Goal: Information Seeking & Learning: Learn about a topic

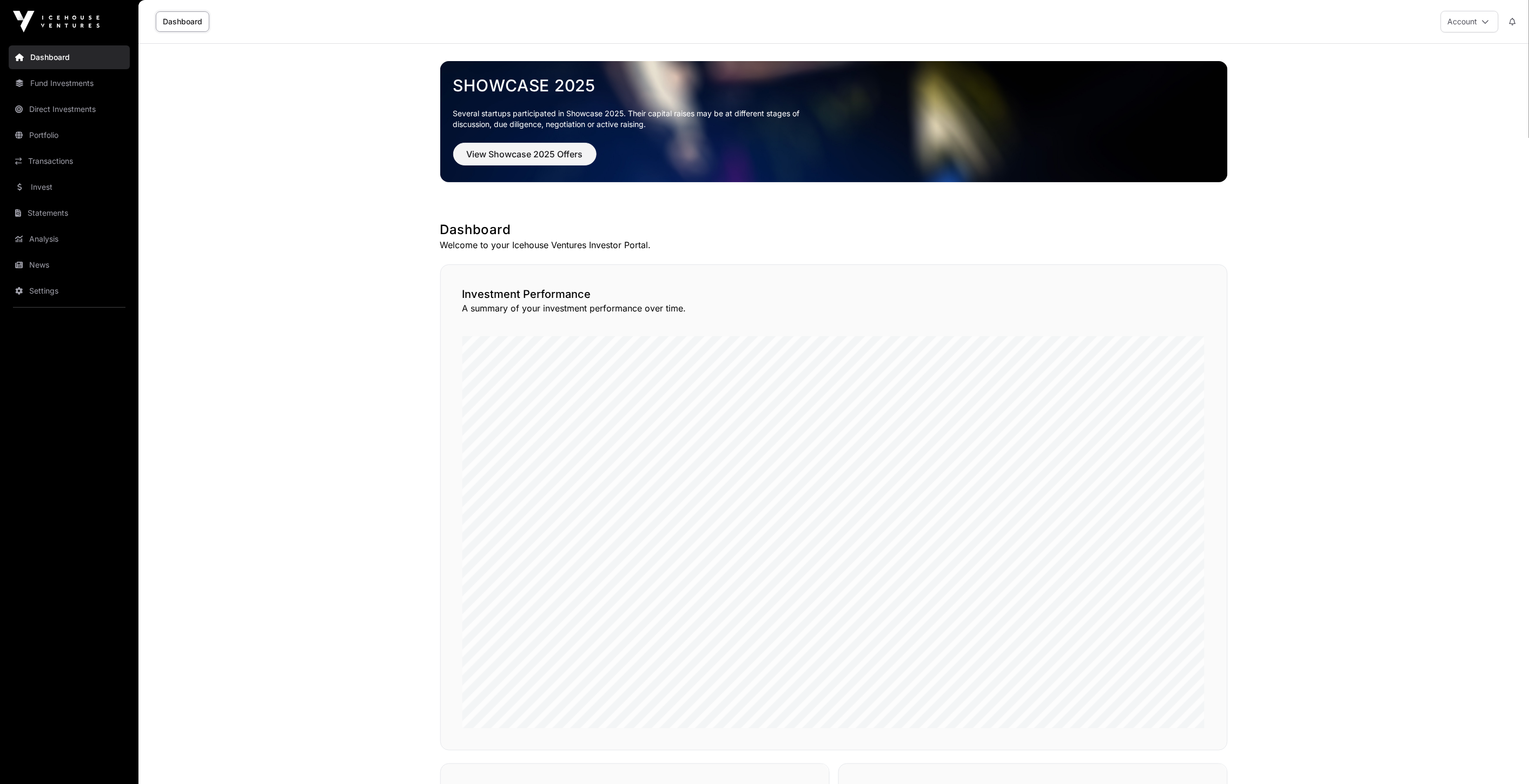
click at [85, 192] on link "Invest" at bounding box center [69, 187] width 121 height 24
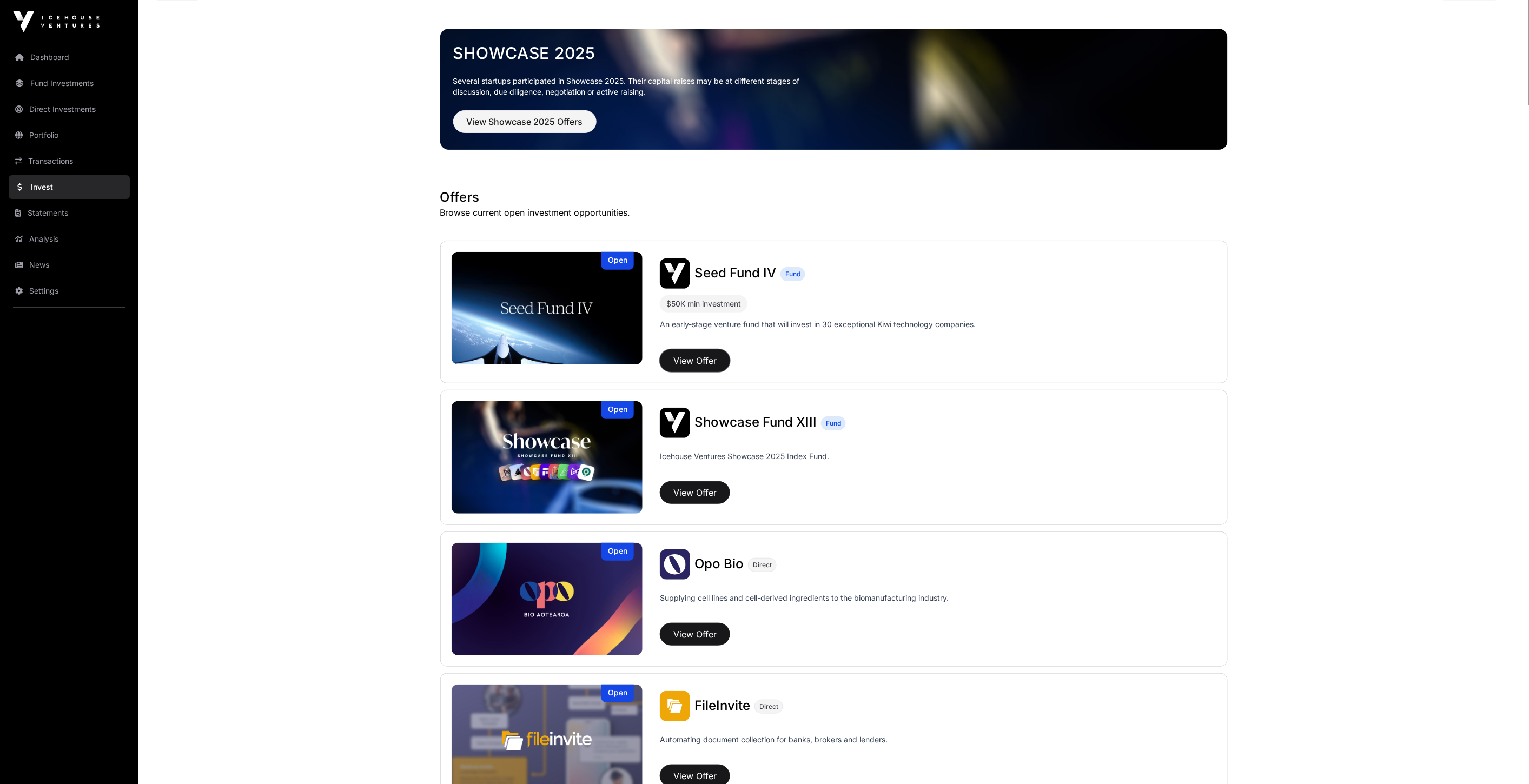
scroll to position [180, 0]
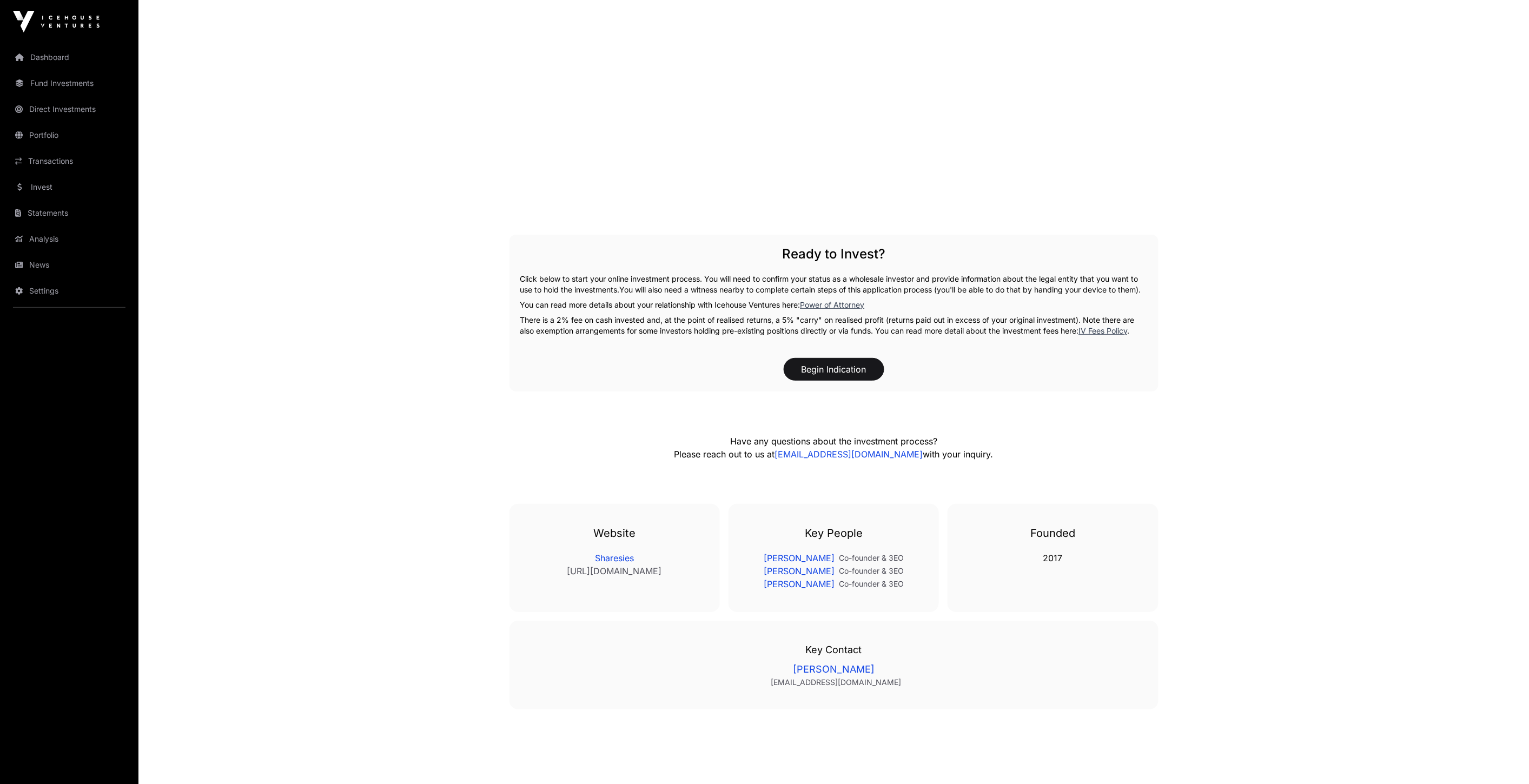
scroll to position [1983, 0]
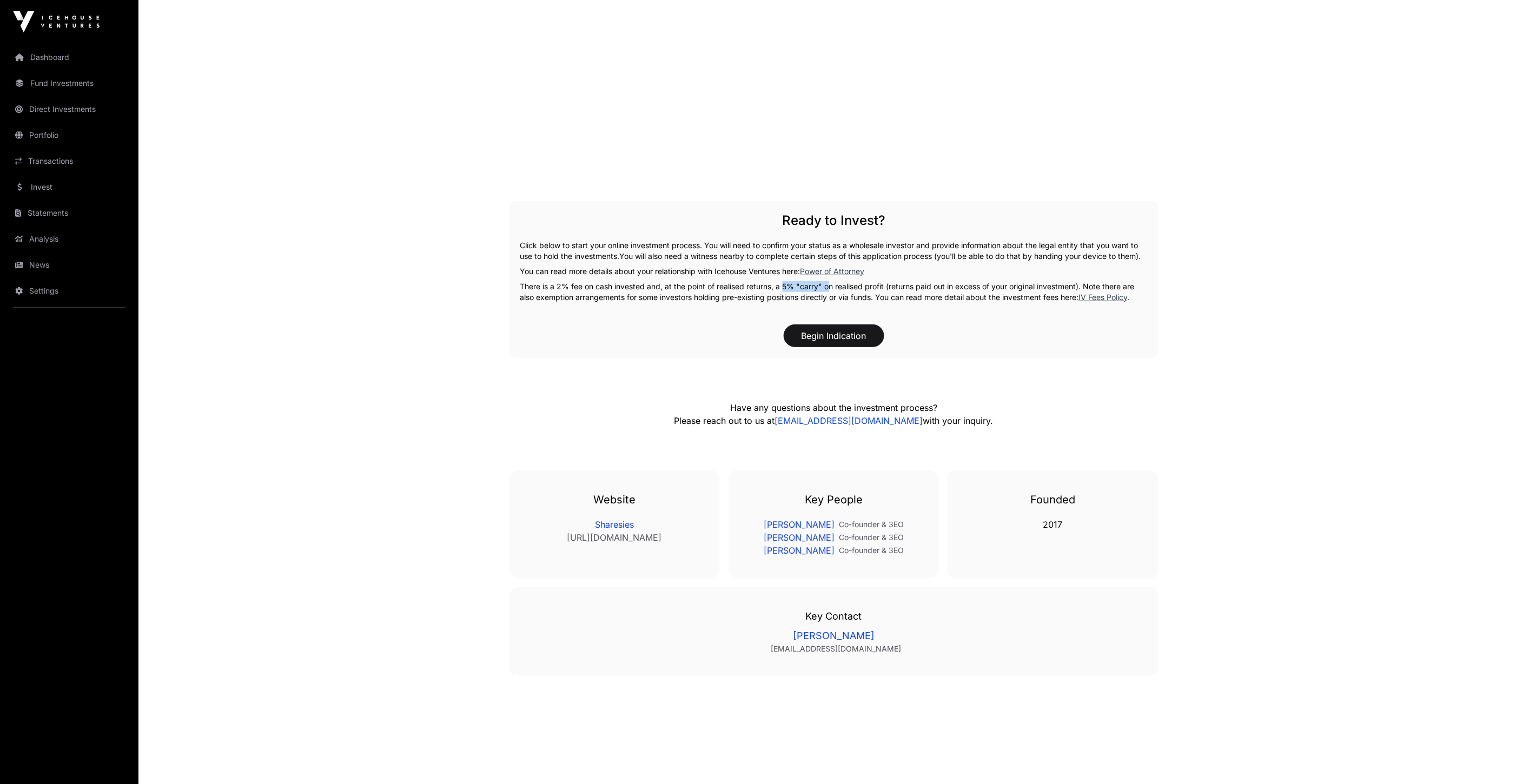
drag, startPoint x: 782, startPoint y: 278, endPoint x: 825, endPoint y: 281, distance: 43.1
click at [825, 281] on p "There is a 2% fee on cash invested and, at the point of realised returns, a 5% …" at bounding box center [834, 291] width 628 height 21
click at [867, 285] on p "There is a 2% fee on cash invested and, at the point of realised returns, a 5% …" at bounding box center [834, 291] width 628 height 21
drag, startPoint x: 902, startPoint y: 282, endPoint x: 997, endPoint y: 278, distance: 95.1
click at [998, 281] on p "There is a 2% fee on cash invested and, at the point of realised returns, a 5% …" at bounding box center [834, 291] width 628 height 21
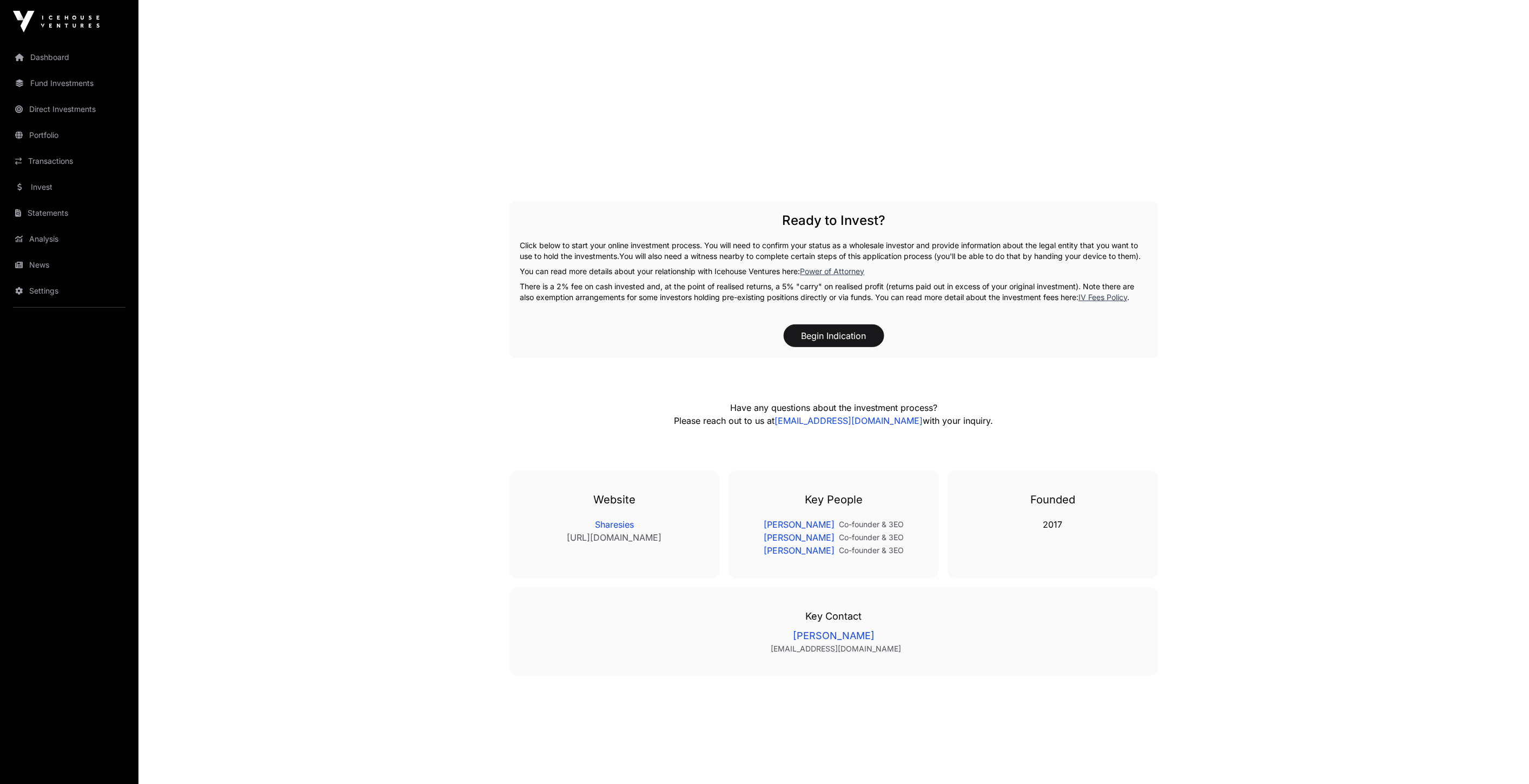
click at [656, 287] on p "There is a 2% fee on cash invested and, at the point of realised returns, a 5% …" at bounding box center [834, 291] width 628 height 21
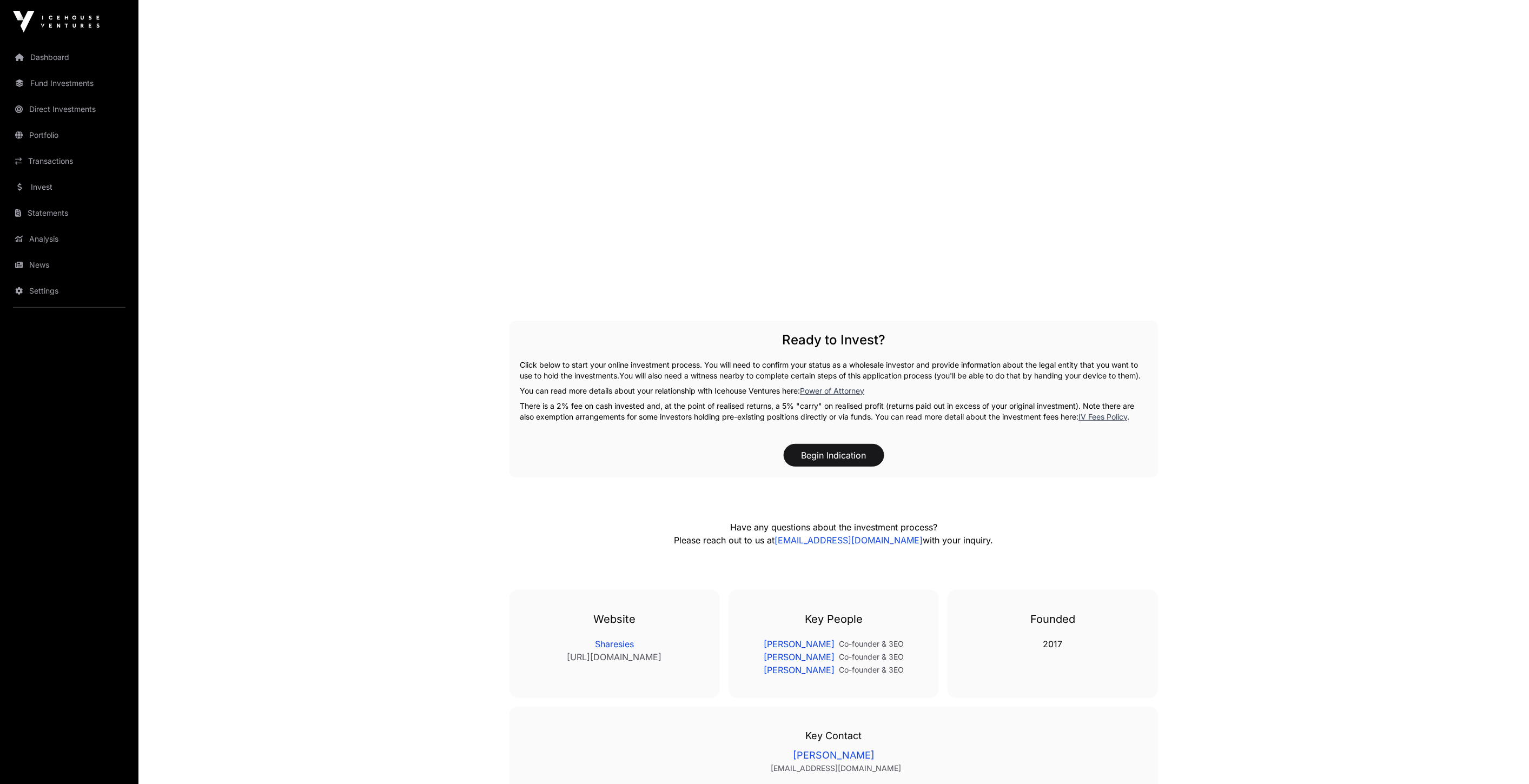
scroll to position [1863, 0]
drag, startPoint x: 542, startPoint y: 404, endPoint x: 593, endPoint y: 403, distance: 51.0
click at [593, 403] on p "There is a 2% fee on cash invested and, at the point of realised returns, a 5% …" at bounding box center [834, 412] width 628 height 21
click at [575, 406] on p "There is a 2% fee on cash invested and, at the point of realised returns, a 5% …" at bounding box center [834, 412] width 628 height 21
click at [591, 401] on p "There is a 2% fee on cash invested and, at the point of realised returns, a 5% …" at bounding box center [834, 412] width 628 height 21
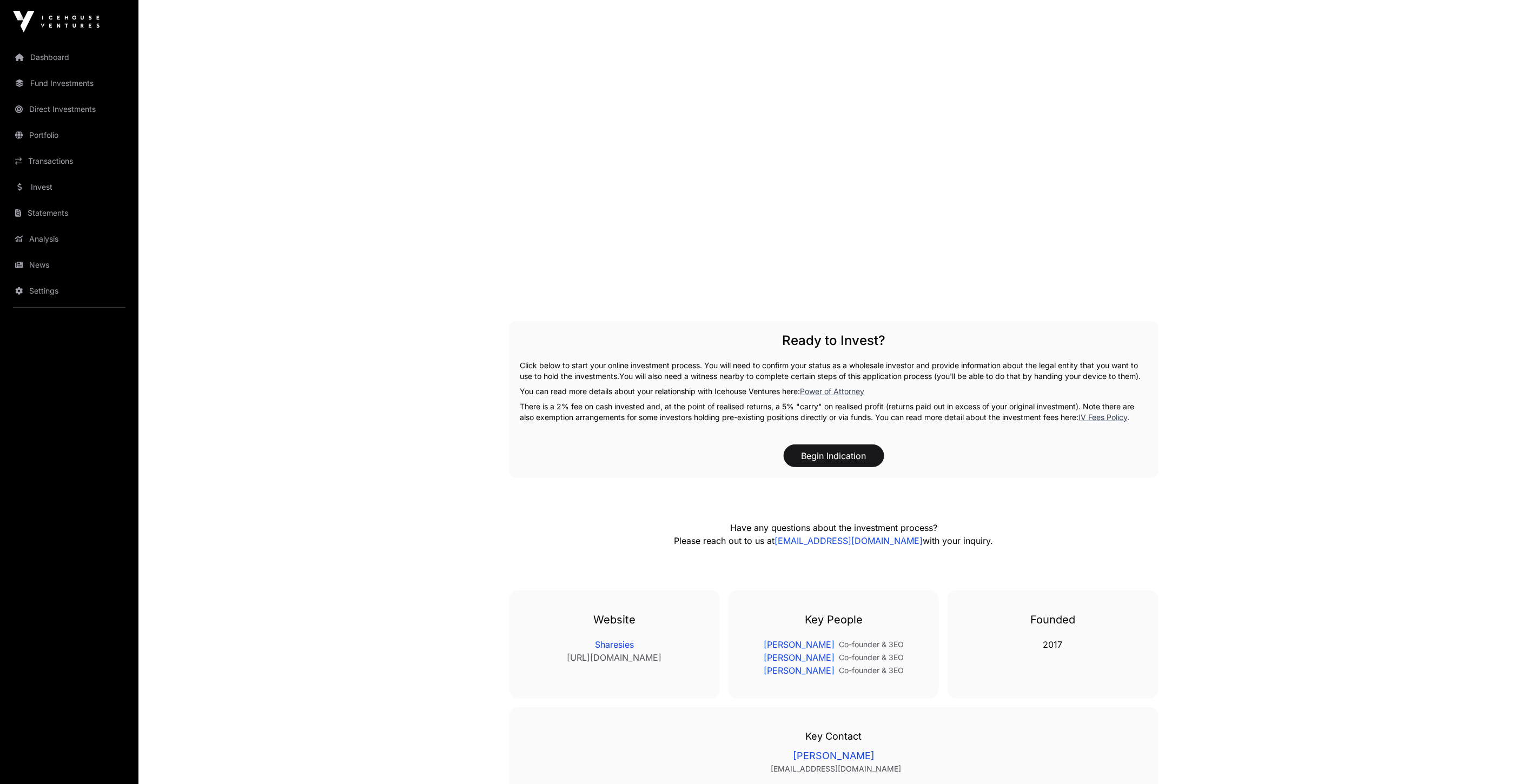
click at [628, 401] on p "There is a 2% fee on cash invested and, at the point of realised returns, a 5% …" at bounding box center [834, 412] width 628 height 21
click at [609, 406] on p "There is a 2% fee on cash invested and, at the point of realised returns, a 5% …" at bounding box center [834, 412] width 628 height 21
click at [602, 404] on p "There is a 2% fee on cash invested and, at the point of realised returns, a 5% …" at bounding box center [834, 412] width 628 height 21
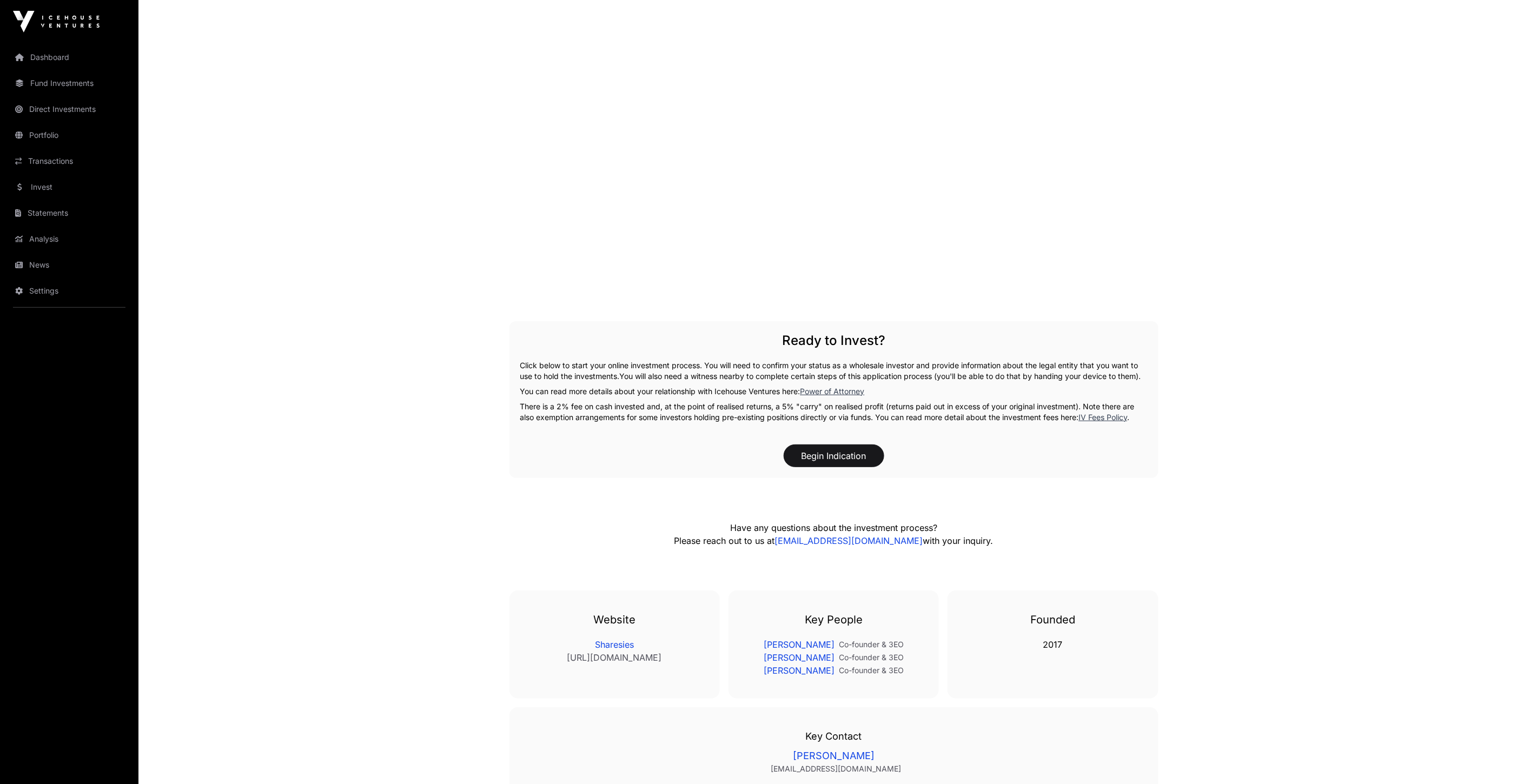
click at [652, 402] on p "There is a 2% fee on cash invested and, at the point of realised returns, a 5% …" at bounding box center [834, 412] width 628 height 21
drag, startPoint x: 541, startPoint y: 401, endPoint x: 651, endPoint y: 402, distance: 110.0
click at [651, 402] on p "There is a 2% fee on cash invested and, at the point of realised returns, a 5% …" at bounding box center [834, 412] width 628 height 21
click at [646, 447] on div "Begin Indication" at bounding box center [834, 455] width 628 height 22
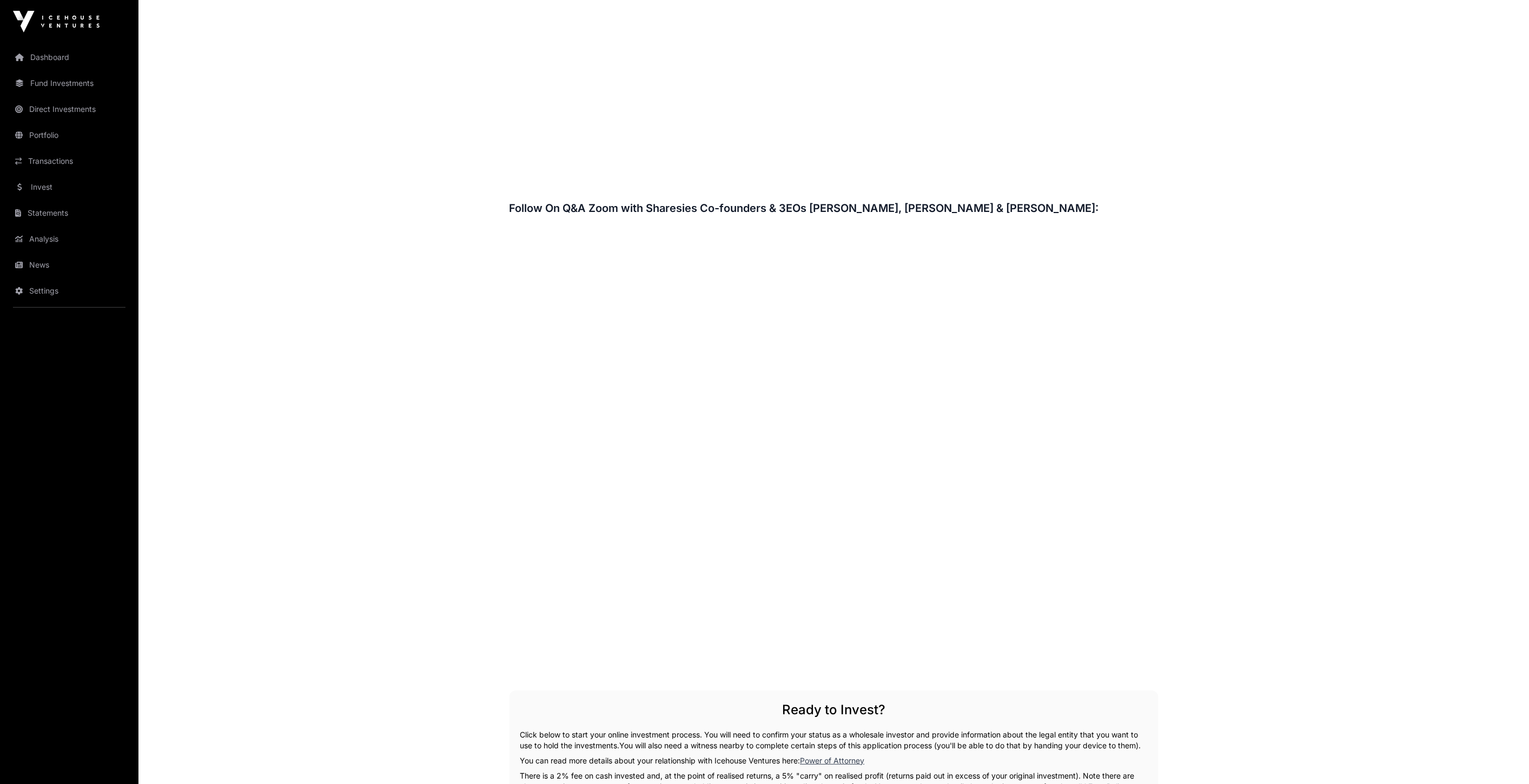
scroll to position [1322, 0]
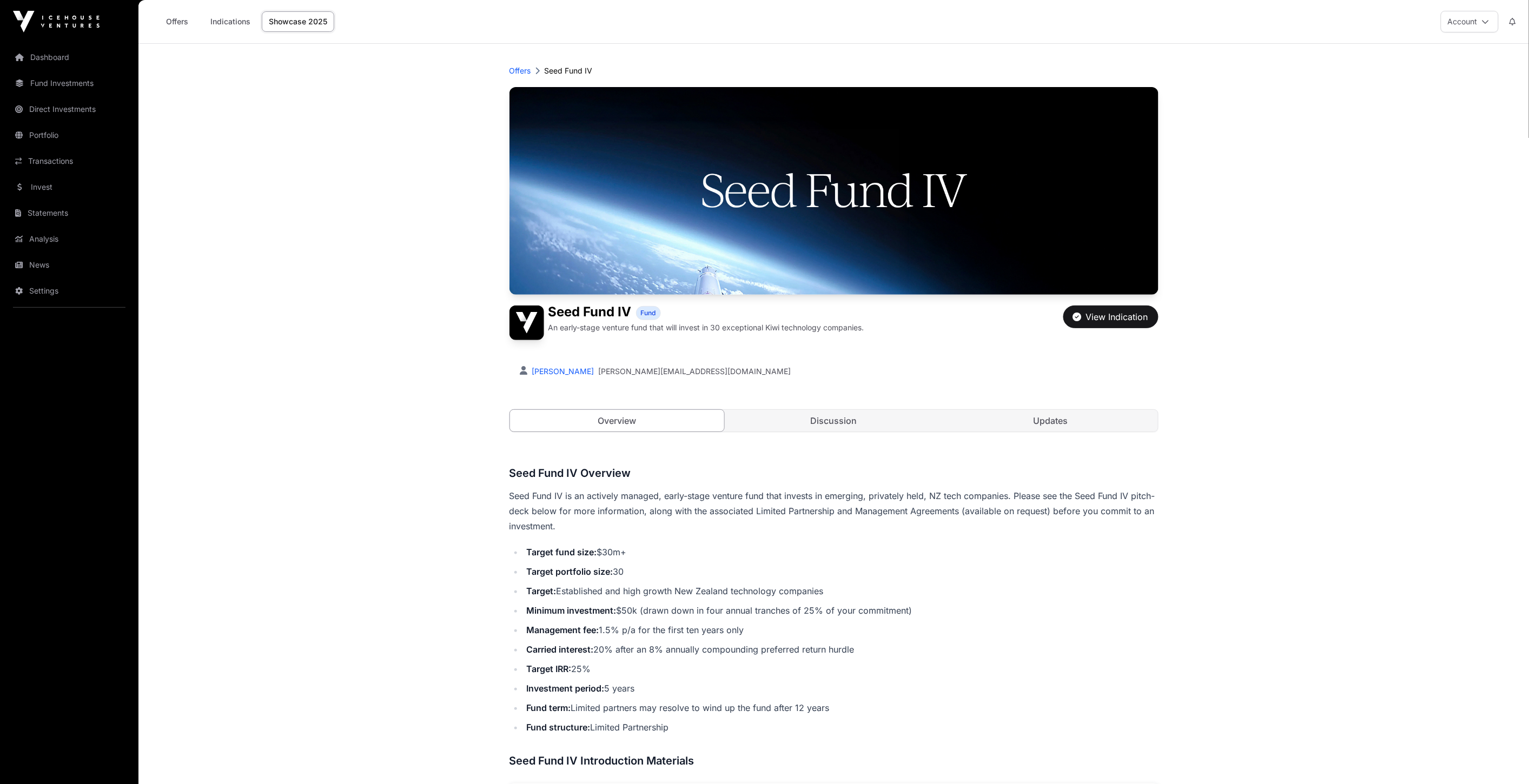
click at [1046, 423] on link "Updates" at bounding box center [1050, 420] width 215 height 21
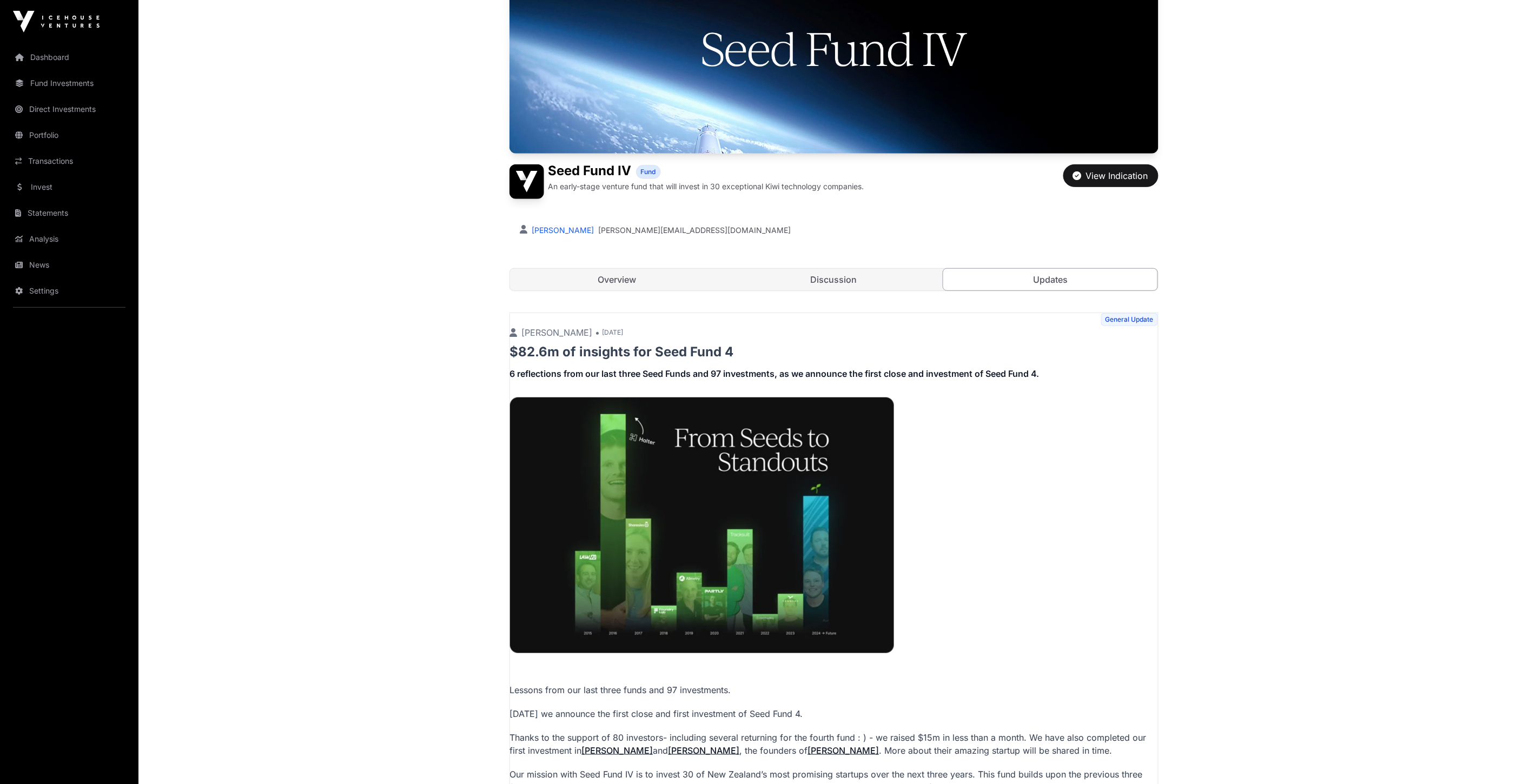
scroll to position [180, 0]
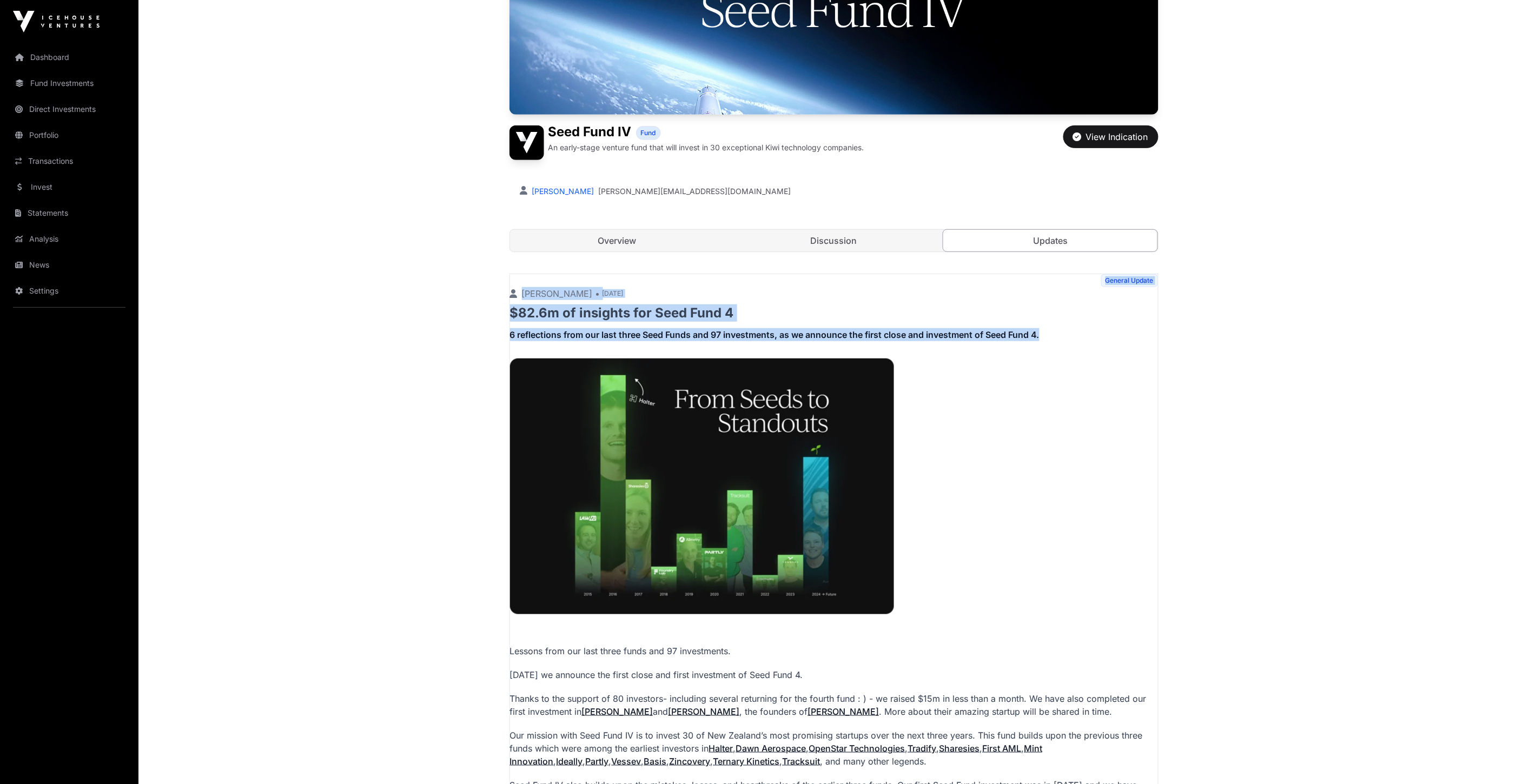
drag, startPoint x: 1088, startPoint y: 277, endPoint x: 1327, endPoint y: 328, distance: 244.4
click at [1327, 329] on main "Offers Seed Fund IV Seed Fund IV Fund An early-stage venture fund that will inv…" at bounding box center [833, 464] width 1390 height 1199
click at [846, 245] on link "Discussion" at bounding box center [833, 240] width 215 height 21
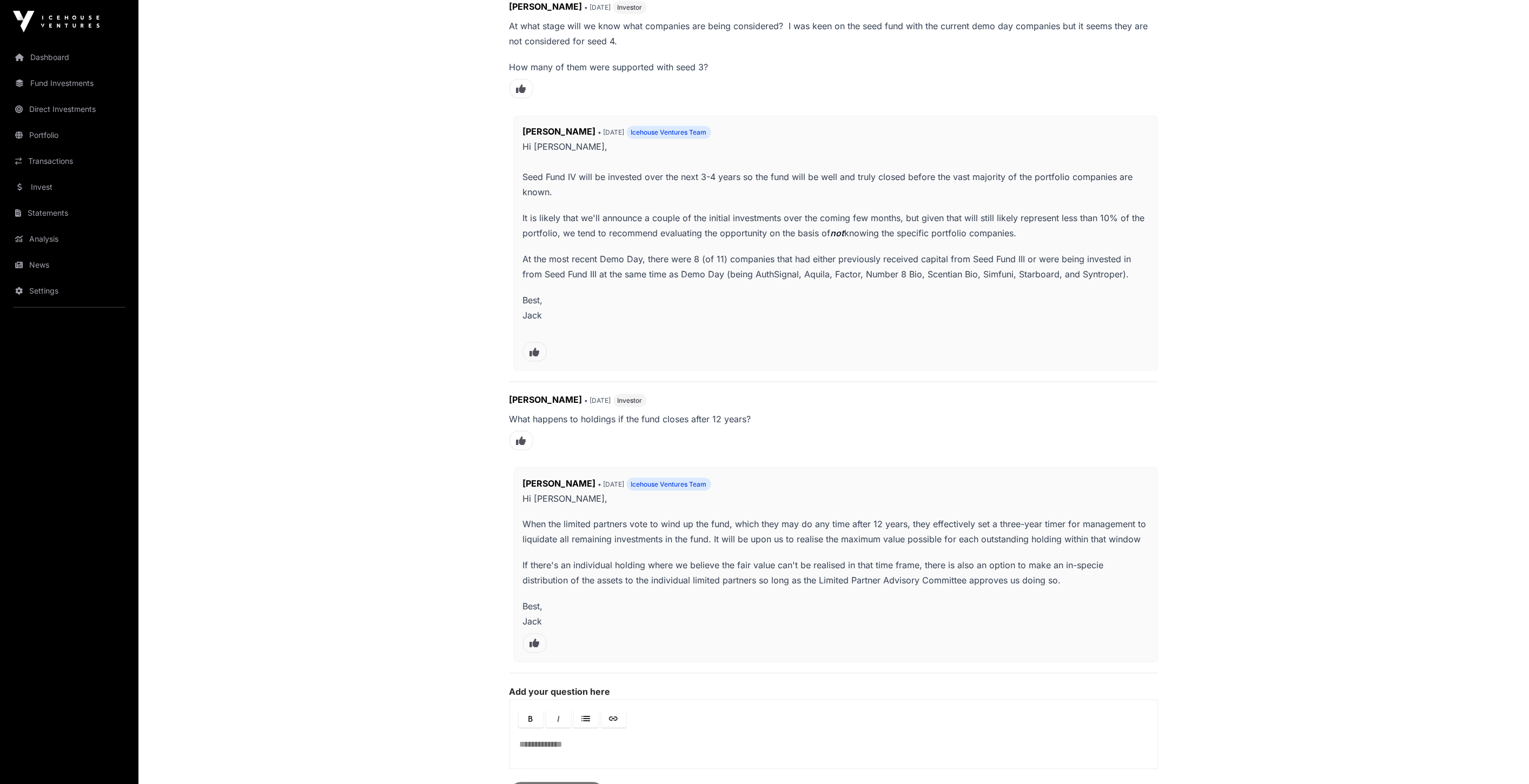
scroll to position [480, 0]
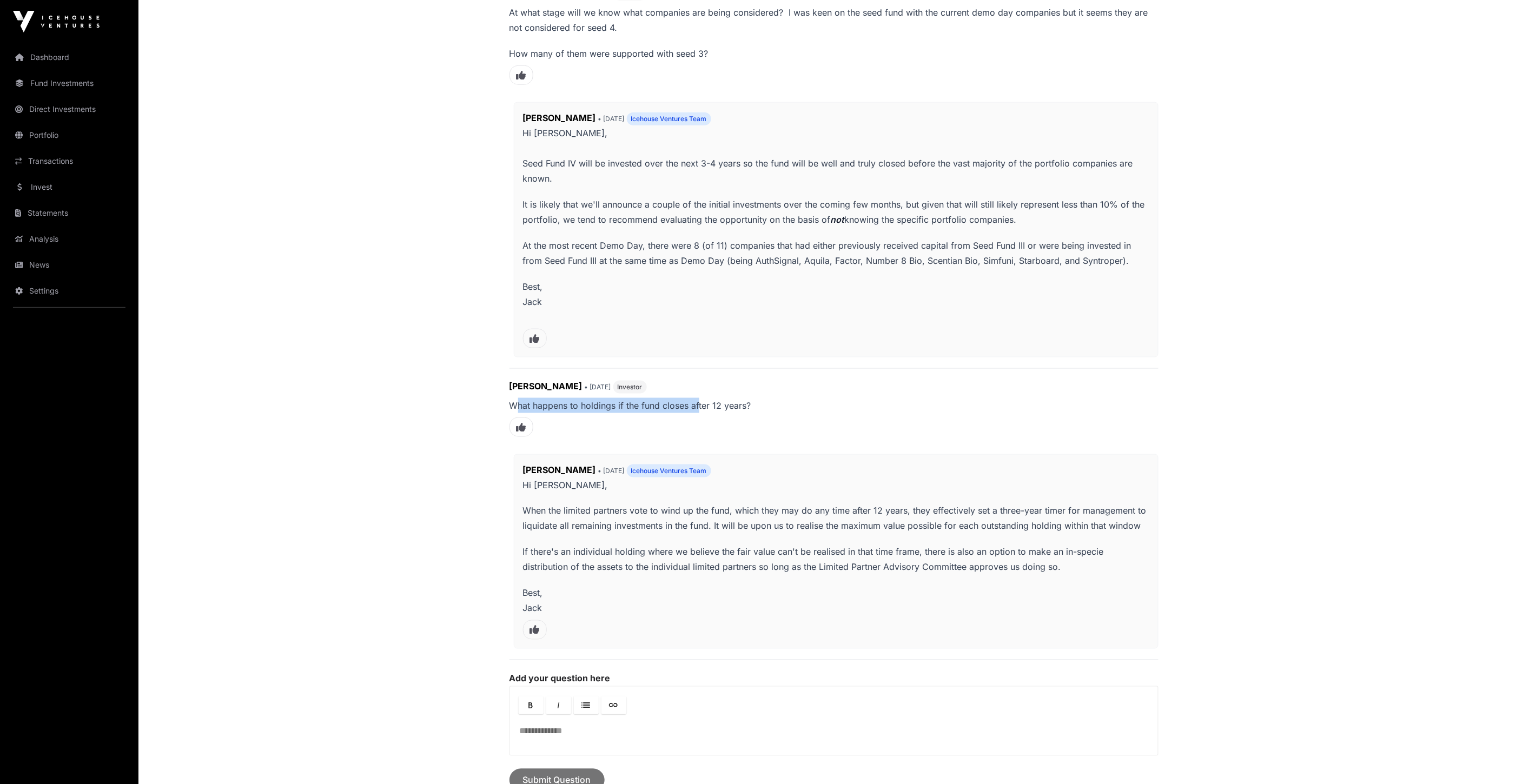
drag, startPoint x: 576, startPoint y: 407, endPoint x: 698, endPoint y: 407, distance: 122.0
click at [698, 407] on p "What happens to holdings if the fund closes after 12 years?" at bounding box center [833, 406] width 649 height 15
click at [685, 411] on p "What happens to holdings if the fund closes after 12 years?" at bounding box center [833, 406] width 649 height 15
click at [672, 417] on div "Nick McDonald • 2 months ago Investor What happens to holdings if the fund clos…" at bounding box center [833, 412] width 649 height 64
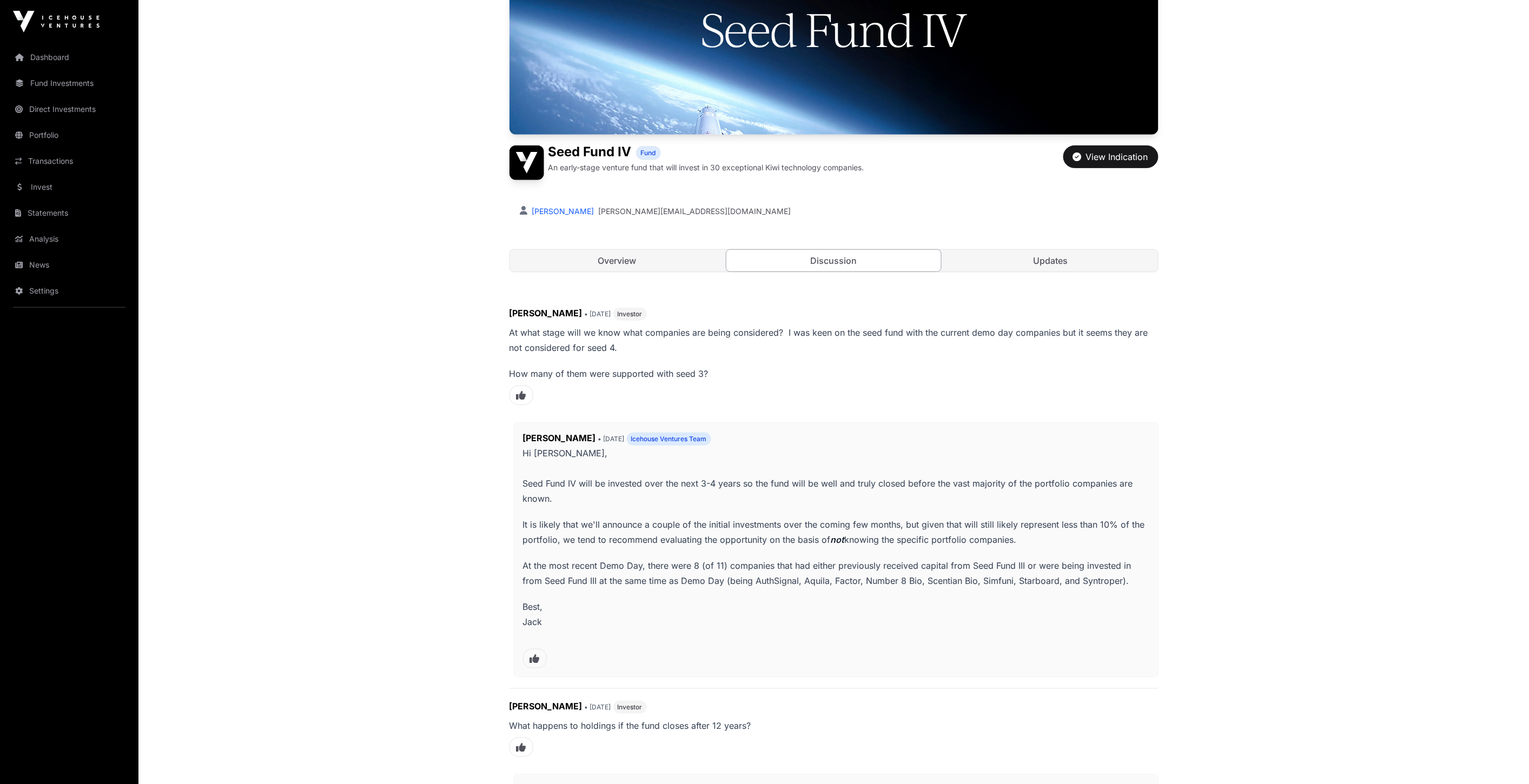
scroll to position [0, 0]
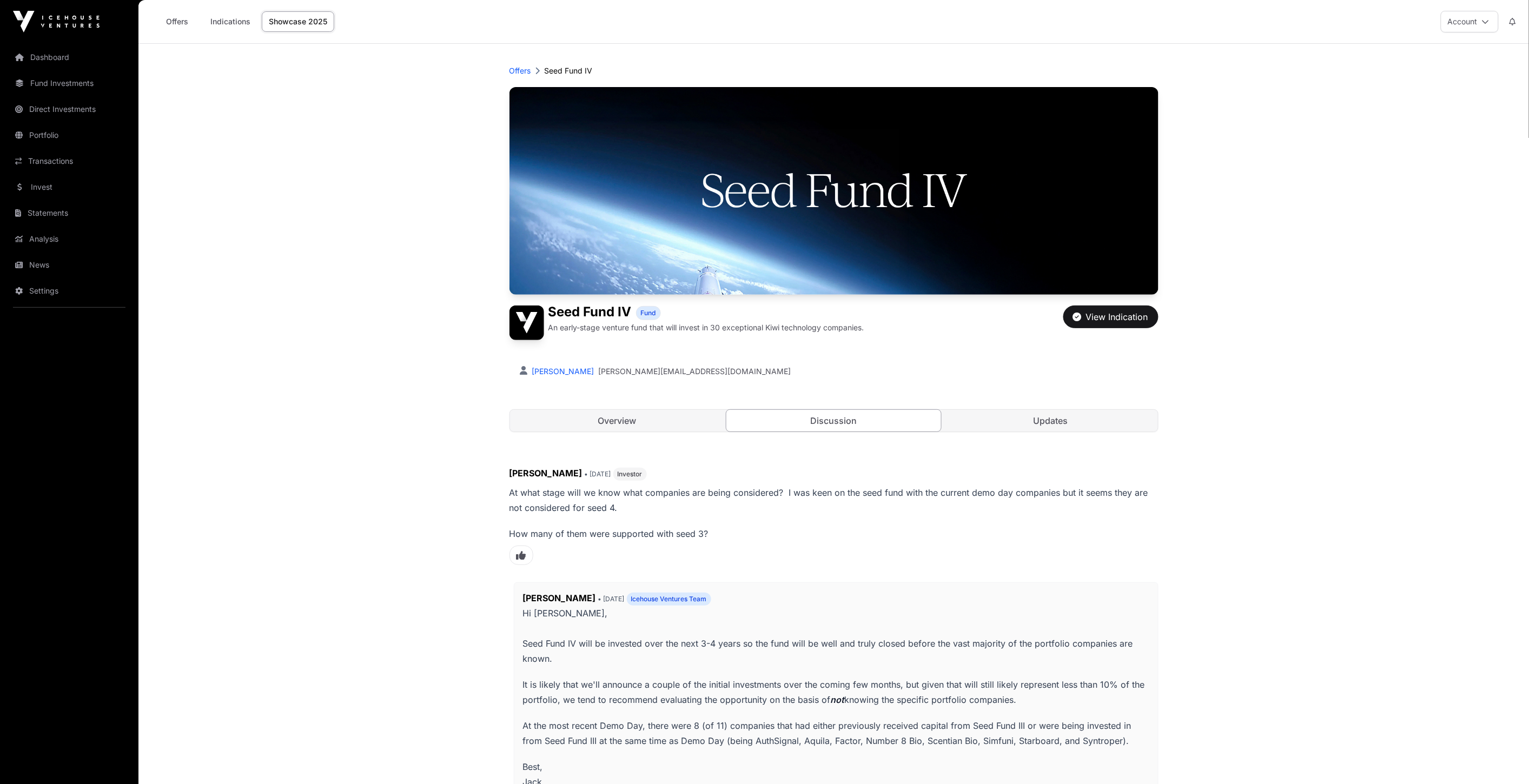
click at [245, 18] on link "Indications" at bounding box center [230, 21] width 54 height 20
click at [189, 22] on link "Offers" at bounding box center [177, 21] width 43 height 20
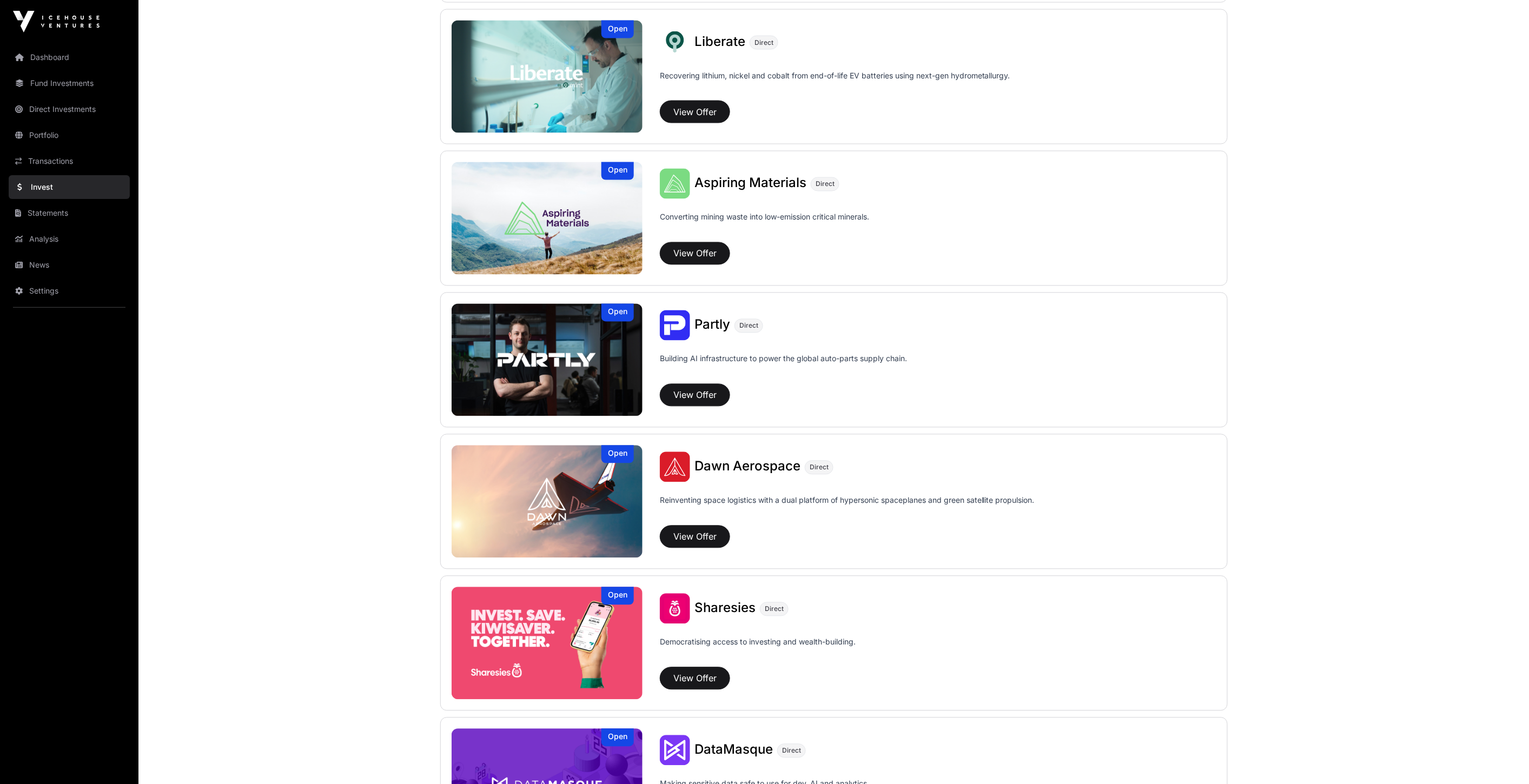
scroll to position [901, 0]
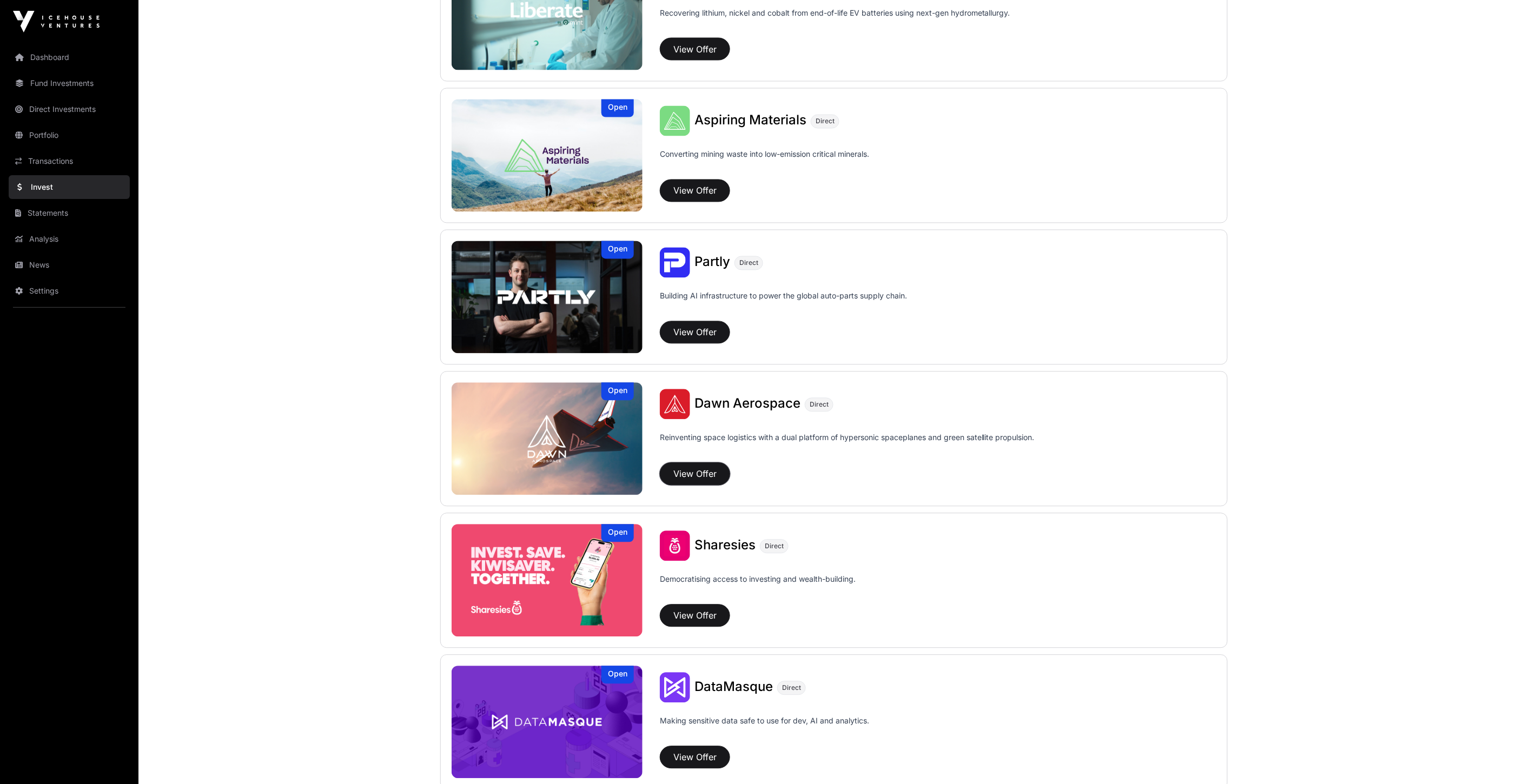
click at [681, 471] on button "View Offer" at bounding box center [696, 474] width 71 height 22
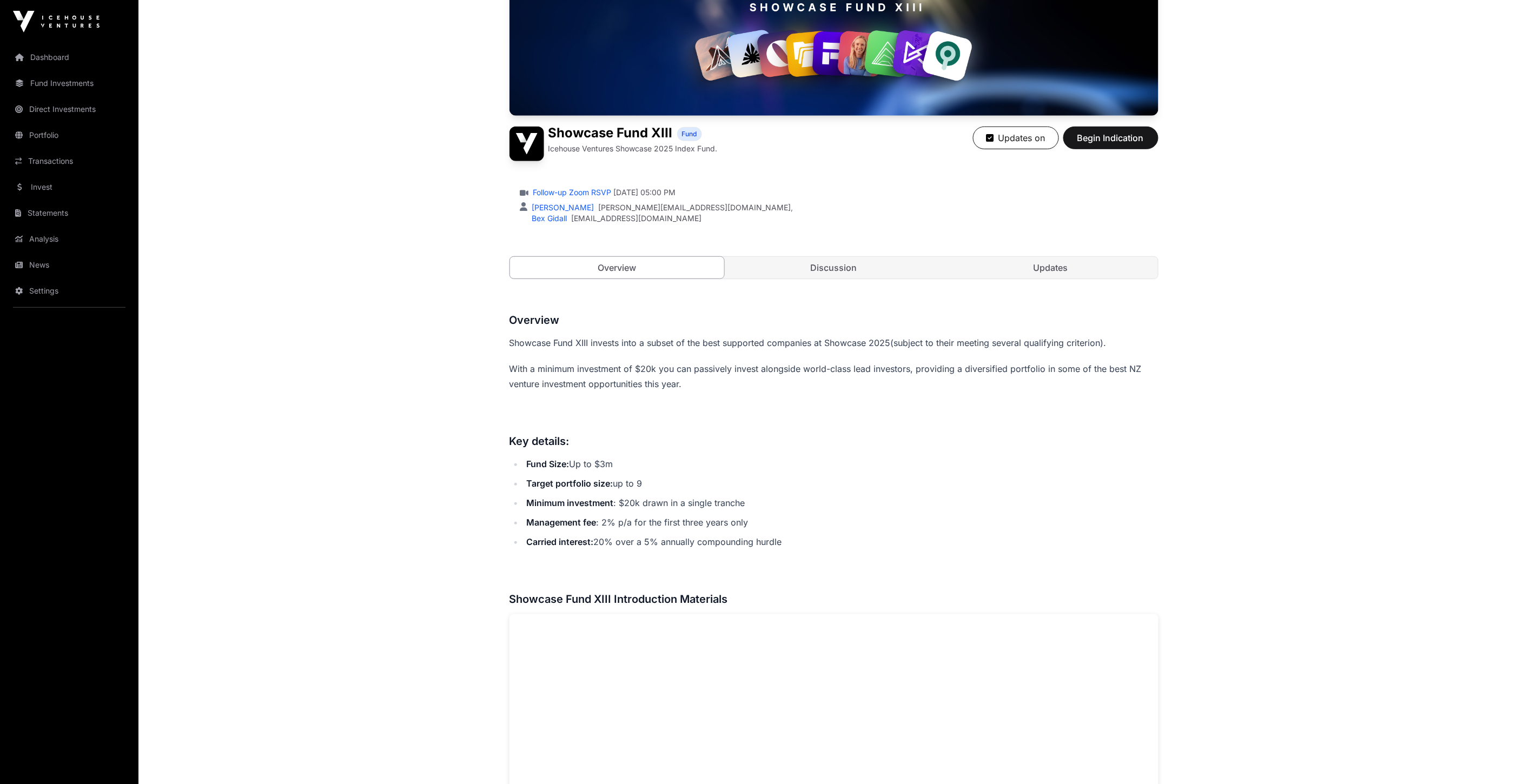
scroll to position [162, 0]
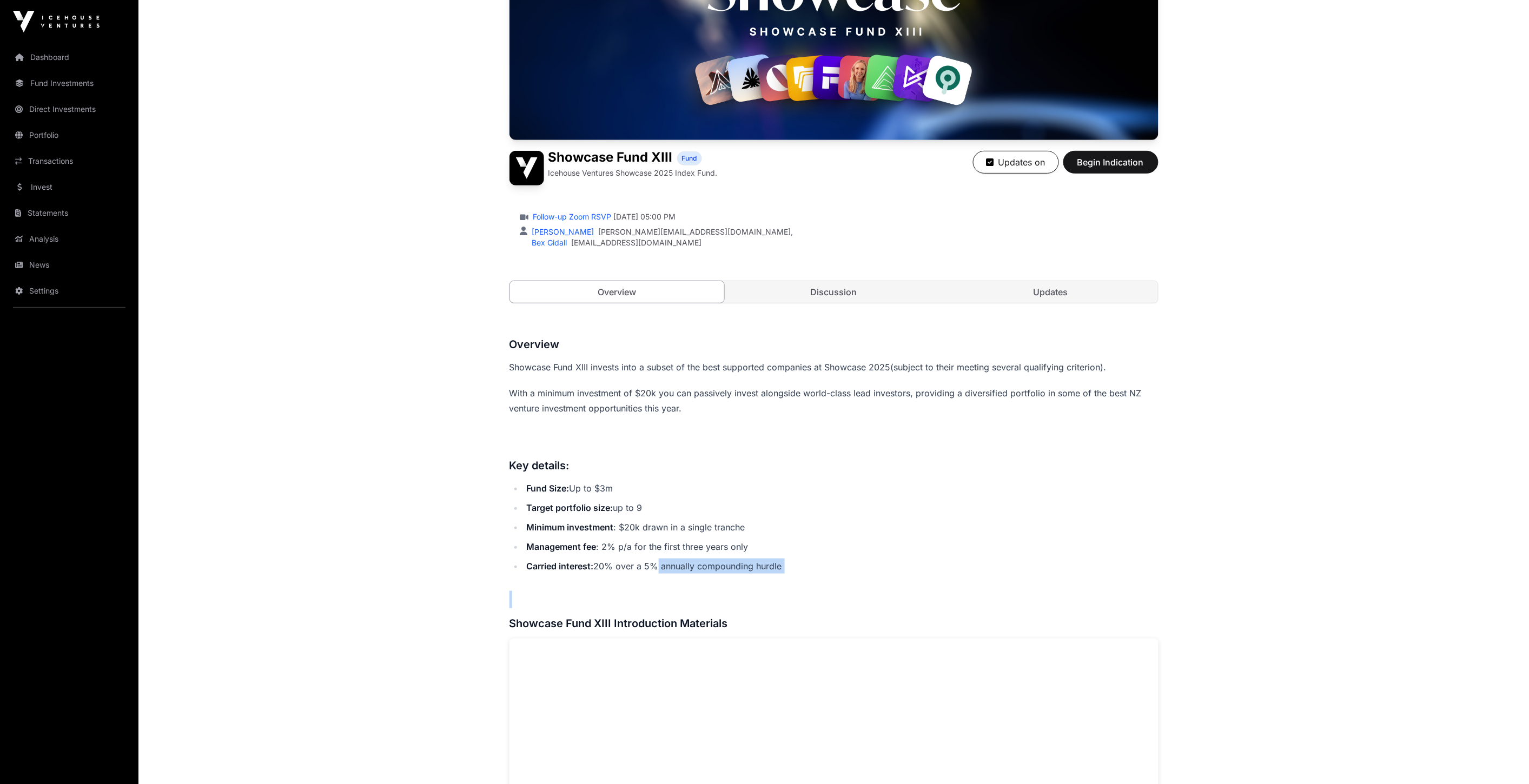
drag, startPoint x: 598, startPoint y: 574, endPoint x: 661, endPoint y: 557, distance: 65.3
click at [589, 552] on li "Management fee : 2% p/a for the first three years only" at bounding box center [841, 547] width 635 height 15
drag, startPoint x: 592, startPoint y: 547, endPoint x: 660, endPoint y: 536, distance: 68.9
click at [660, 536] on ul "Fund Size: Up to $3m Target portfolio size: up to 9 Minimum investment : $20k d…" at bounding box center [833, 527] width 649 height 93
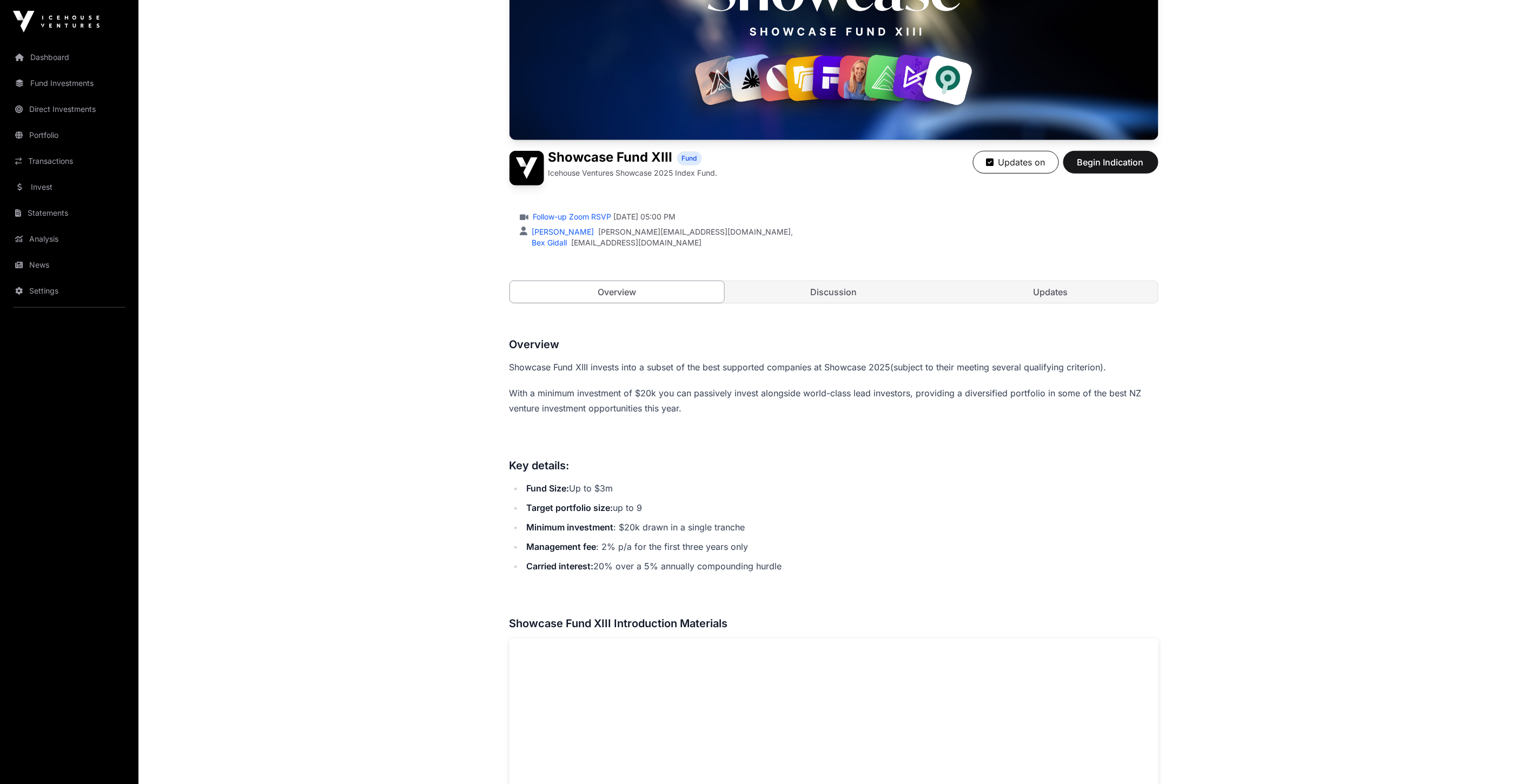
click at [673, 548] on li "Management fee : 2% p/a for the first three years only" at bounding box center [841, 547] width 635 height 15
drag, startPoint x: 619, startPoint y: 545, endPoint x: 661, endPoint y: 542, distance: 42.1
click at [661, 542] on li "Management fee : 2% p/a for the first three years only" at bounding box center [841, 547] width 635 height 15
click at [691, 545] on li "Management fee : 2% p/a for the first three years only" at bounding box center [841, 547] width 635 height 15
